Goal: Ask a question

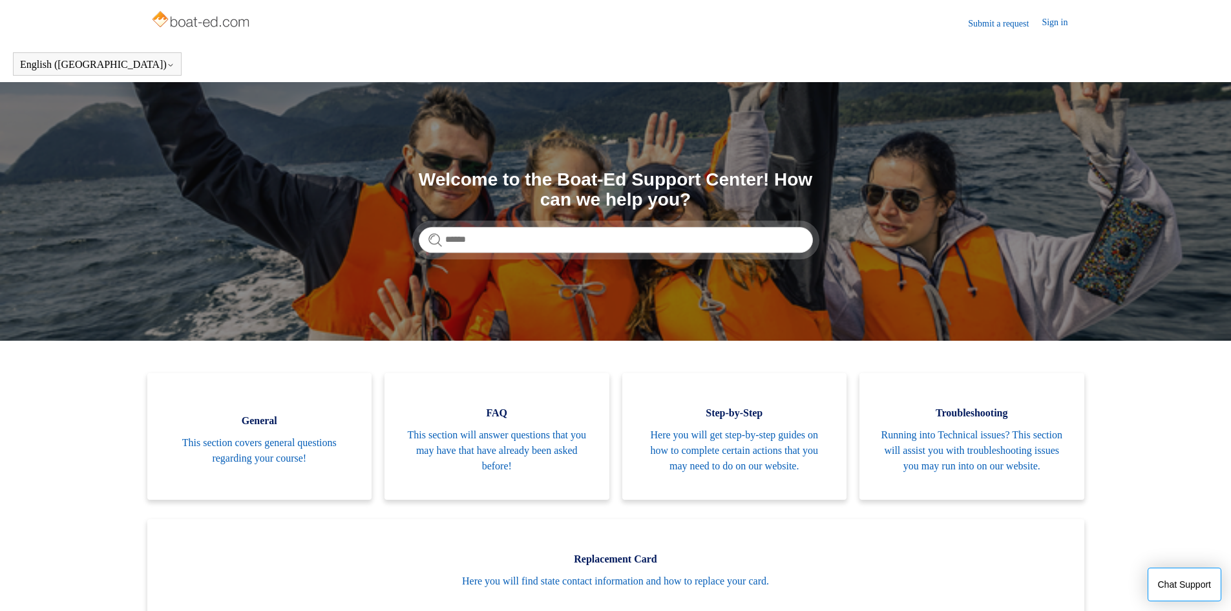
click at [441, 241] on form at bounding box center [616, 240] width 394 height 26
click at [511, 239] on input "Search" at bounding box center [616, 240] width 394 height 26
type input "**********"
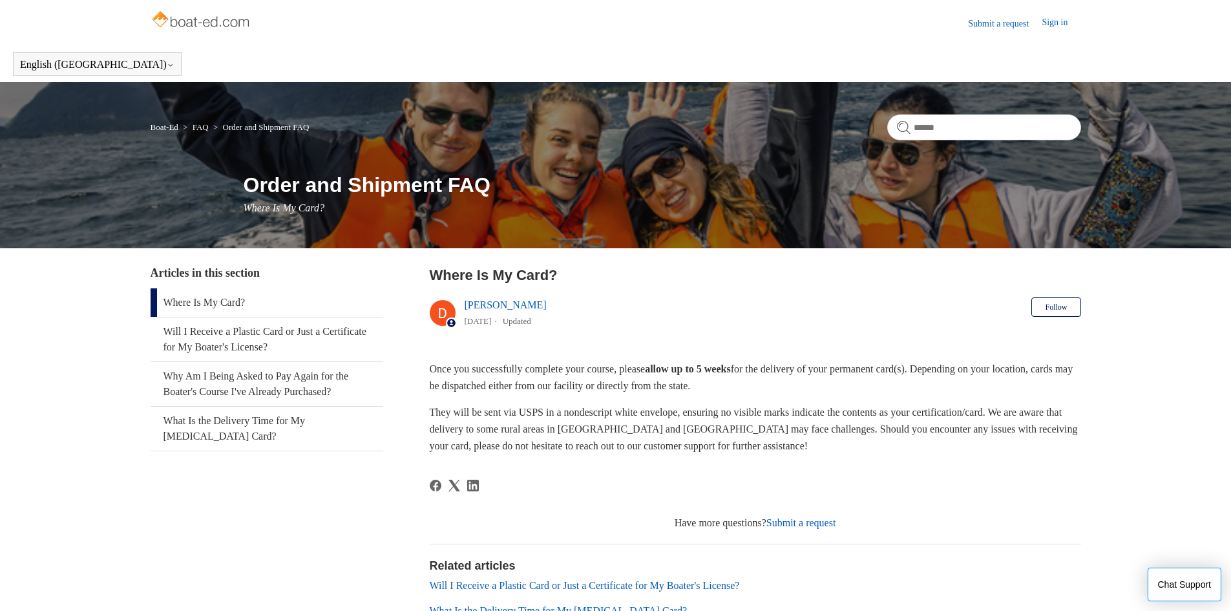
click at [794, 522] on link "Submit a request" at bounding box center [802, 522] width 70 height 11
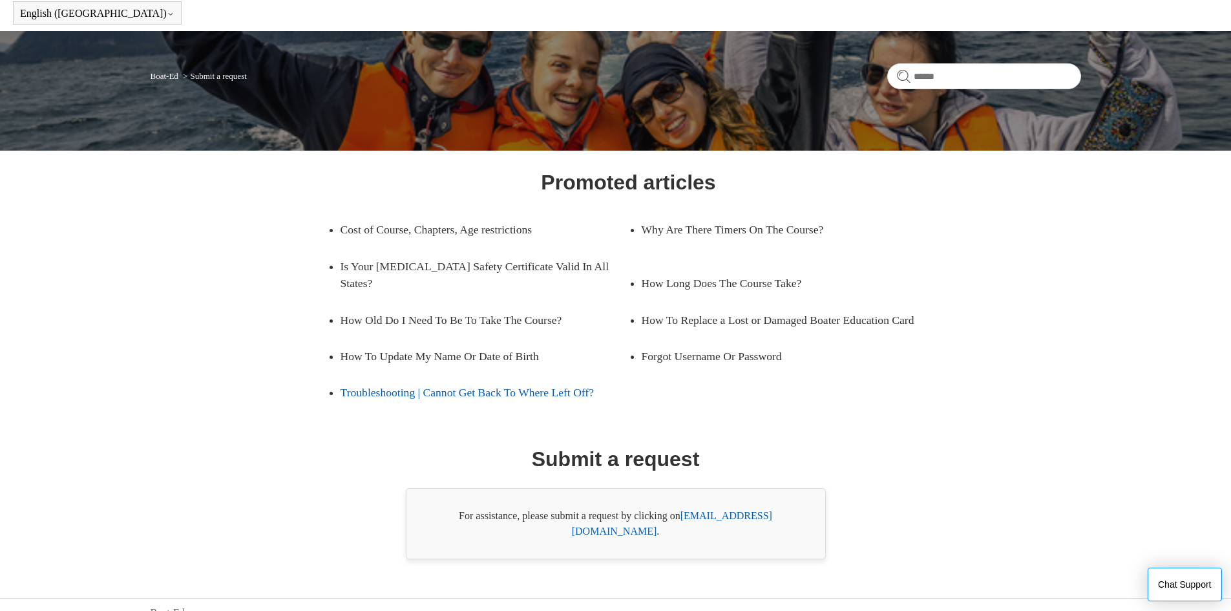
scroll to position [52, 0]
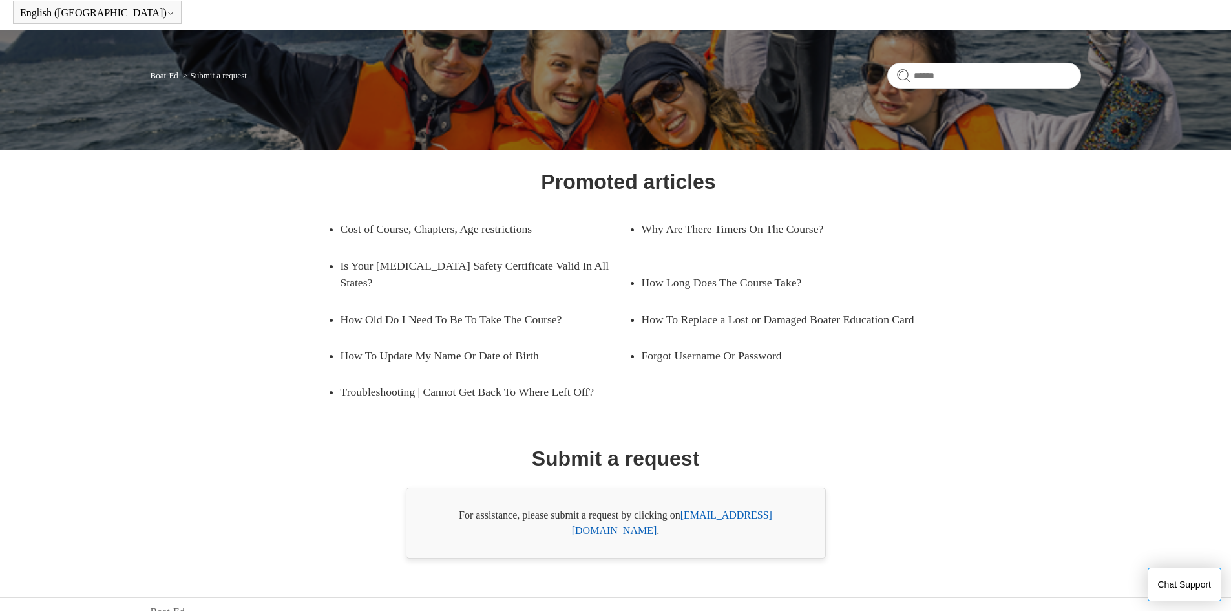
click at [708, 512] on link "[EMAIL_ADDRESS][DOMAIN_NAME]" at bounding box center [672, 522] width 200 height 27
